Goal: Task Accomplishment & Management: Manage account settings

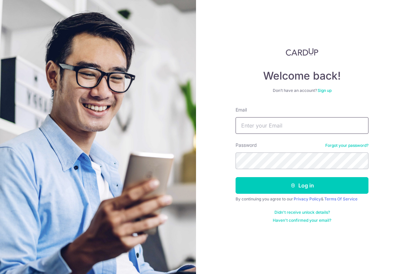
click at [265, 128] on input "Email" at bounding box center [302, 125] width 133 height 17
type input "[EMAIL_ADDRESS][DOMAIN_NAME]"
click at [236, 177] on button "Log in" at bounding box center [302, 185] width 133 height 17
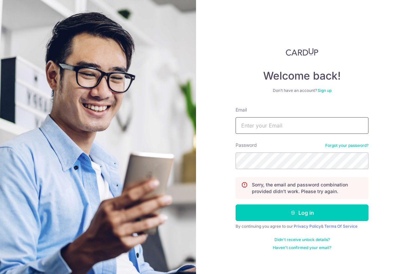
click at [292, 123] on input "Email" at bounding box center [302, 125] width 133 height 17
type input "[EMAIL_ADDRESS][DOMAIN_NAME]"
drag, startPoint x: 319, startPoint y: 121, endPoint x: 195, endPoint y: 121, distance: 124.7
click at [194, 121] on section "Welcome back! Don’t have an account? Sign up Email edmundong_57@hotmail.com Pas…" at bounding box center [204, 137] width 408 height 274
drag, startPoint x: 327, startPoint y: 131, endPoint x: 201, endPoint y: 120, distance: 126.8
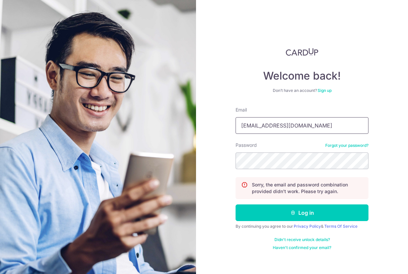
click at [201, 120] on div "Welcome back! Don’t have an account? Sign up Email edmundong_57@hotmail.com Pas…" at bounding box center [302, 137] width 212 height 274
click at [236, 204] on button "Log in" at bounding box center [302, 212] width 133 height 17
click at [292, 128] on input "Email" at bounding box center [302, 125] width 133 height 17
paste input "[EMAIL_ADDRESS][DOMAIN_NAME]"
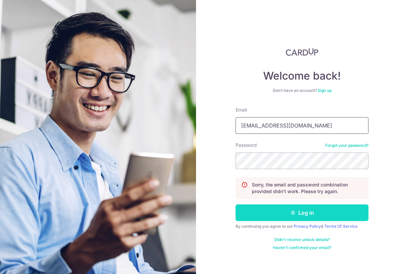
type input "[EMAIL_ADDRESS][DOMAIN_NAME]"
click at [286, 219] on button "Log in" at bounding box center [302, 212] width 133 height 17
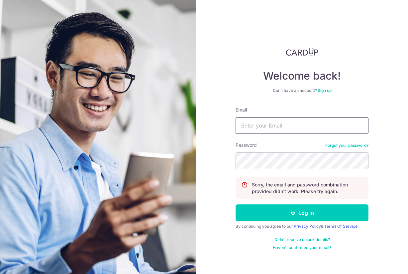
click at [314, 127] on input "Email" at bounding box center [302, 125] width 133 height 17
paste input "[EMAIL_ADDRESS][DOMAIN_NAME]"
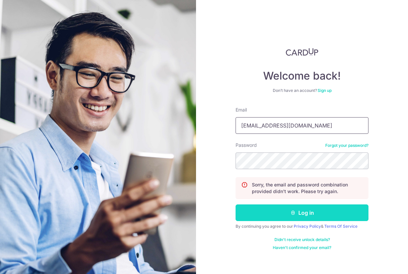
type input "[EMAIL_ADDRESS][DOMAIN_NAME]"
click at [306, 214] on button "Log in" at bounding box center [302, 212] width 133 height 17
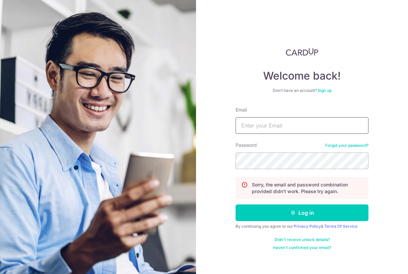
click at [314, 131] on input "Email" at bounding box center [302, 125] width 133 height 17
paste input "[EMAIL_ADDRESS][DOMAIN_NAME]"
type input "[EMAIL_ADDRESS][DOMAIN_NAME]"
click at [236, 204] on button "Log in" at bounding box center [302, 212] width 133 height 17
click at [300, 126] on input "Email" at bounding box center [302, 125] width 133 height 17
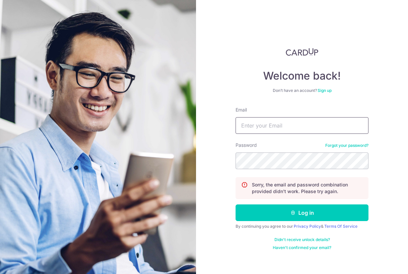
paste input "[EMAIL_ADDRESS][DOMAIN_NAME]"
type input "[EMAIL_ADDRESS][DOMAIN_NAME]"
click at [236, 204] on button "Log in" at bounding box center [302, 212] width 133 height 17
click at [292, 124] on input "Email" at bounding box center [302, 125] width 133 height 17
paste input "[EMAIL_ADDRESS][DOMAIN_NAME]"
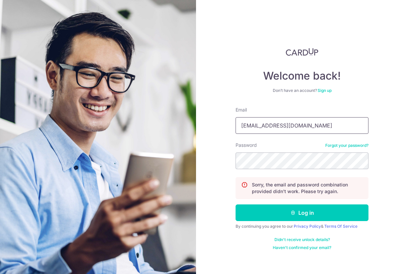
type input "[EMAIL_ADDRESS][DOMAIN_NAME]"
click at [236, 204] on button "Log in" at bounding box center [302, 212] width 133 height 17
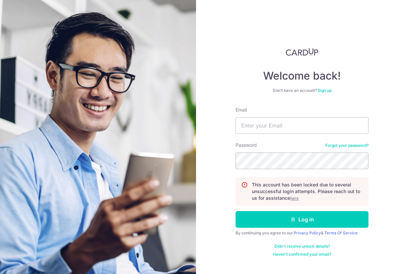
click at [342, 146] on link "Forgot your password?" at bounding box center [346, 145] width 43 height 5
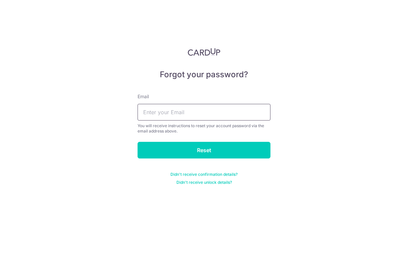
click at [152, 113] on input "text" at bounding box center [204, 112] width 133 height 17
paste input "[EMAIL_ADDRESS][DOMAIN_NAME]"
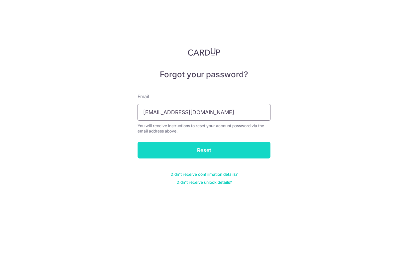
type input "[EMAIL_ADDRESS][DOMAIN_NAME]"
click at [185, 148] on input "Reset" at bounding box center [204, 150] width 133 height 17
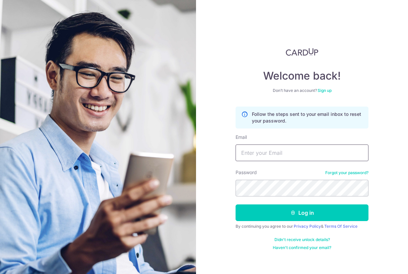
click at [273, 150] on input "Email" at bounding box center [302, 152] width 133 height 17
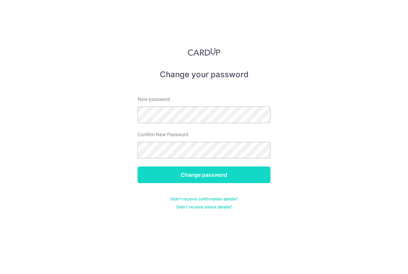
click at [205, 172] on input "Change password" at bounding box center [204, 174] width 133 height 17
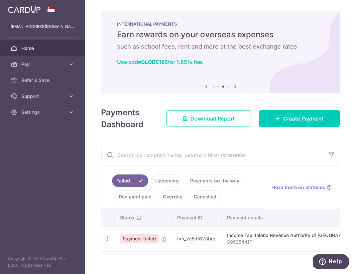
scroll to position [13, 0]
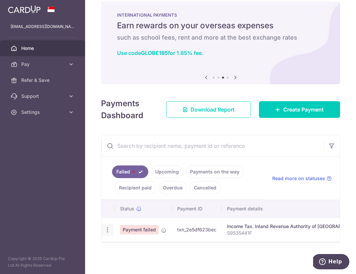
click at [106, 226] on icon "button" at bounding box center [107, 229] width 7 height 7
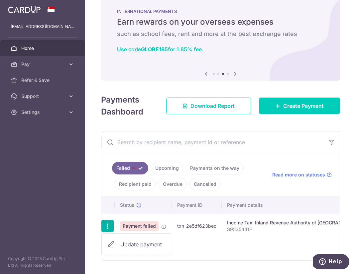
click at [125, 245] on span "Update payment" at bounding box center [142, 244] width 45 height 8
radio input "true"
type input "8,000.00"
type input "S9535441F"
type input "17PTAX25"
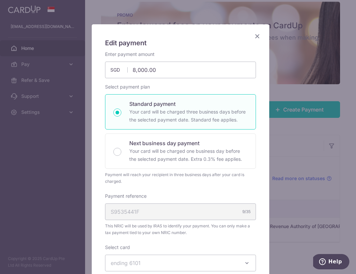
scroll to position [216, 0]
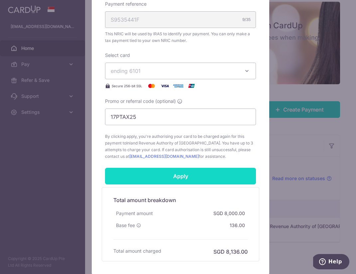
click at [227, 178] on input "Apply" at bounding box center [180, 176] width 151 height 17
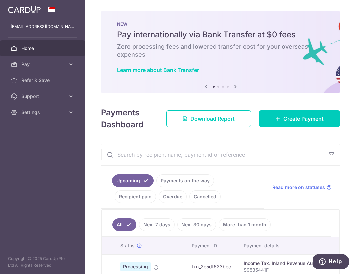
scroll to position [124, 0]
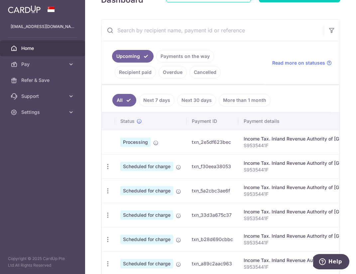
click at [145, 75] on link "Recipient paid" at bounding box center [135, 72] width 41 height 13
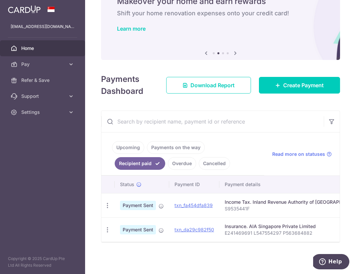
click at [204, 160] on link "Cancelled" at bounding box center [214, 163] width 31 height 13
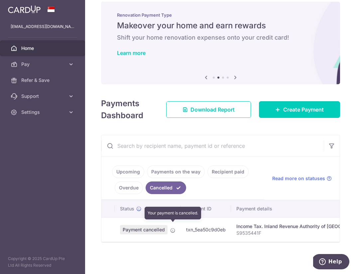
click at [172, 227] on icon at bounding box center [172, 229] width 5 height 5
click at [138, 168] on link "Upcoming" at bounding box center [128, 171] width 32 height 13
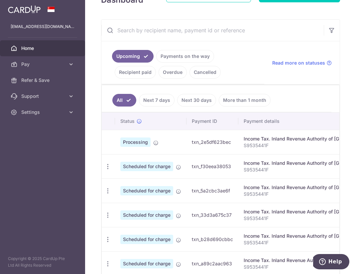
scroll to position [0, 0]
